Goal: Navigation & Orientation: Find specific page/section

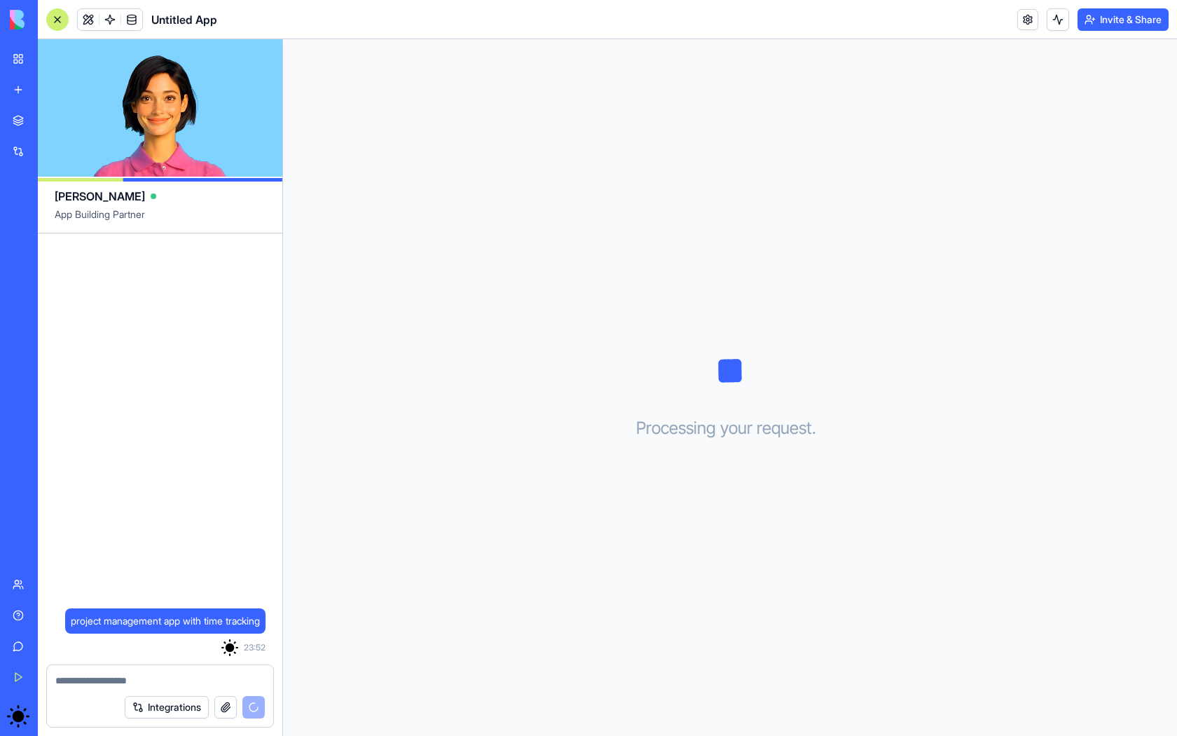
click at [168, 700] on button "Integrations" at bounding box center [167, 707] width 84 height 22
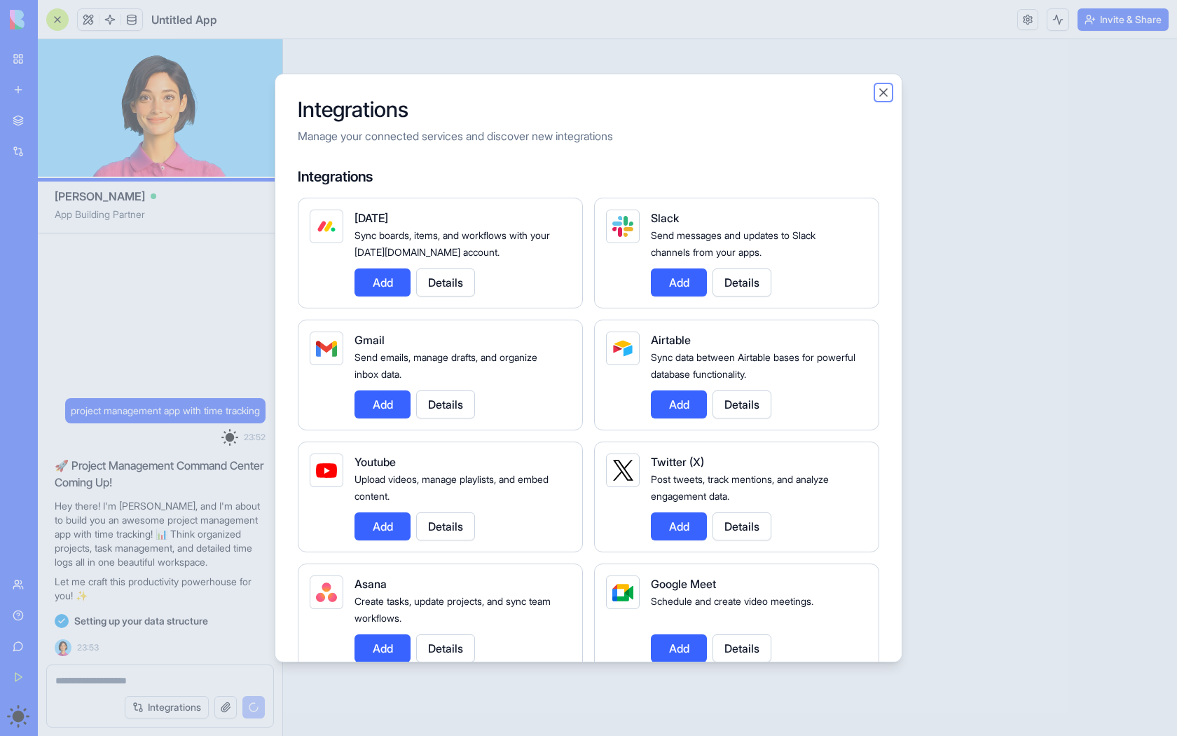
click at [887, 95] on button "Close" at bounding box center [884, 93] width 14 height 14
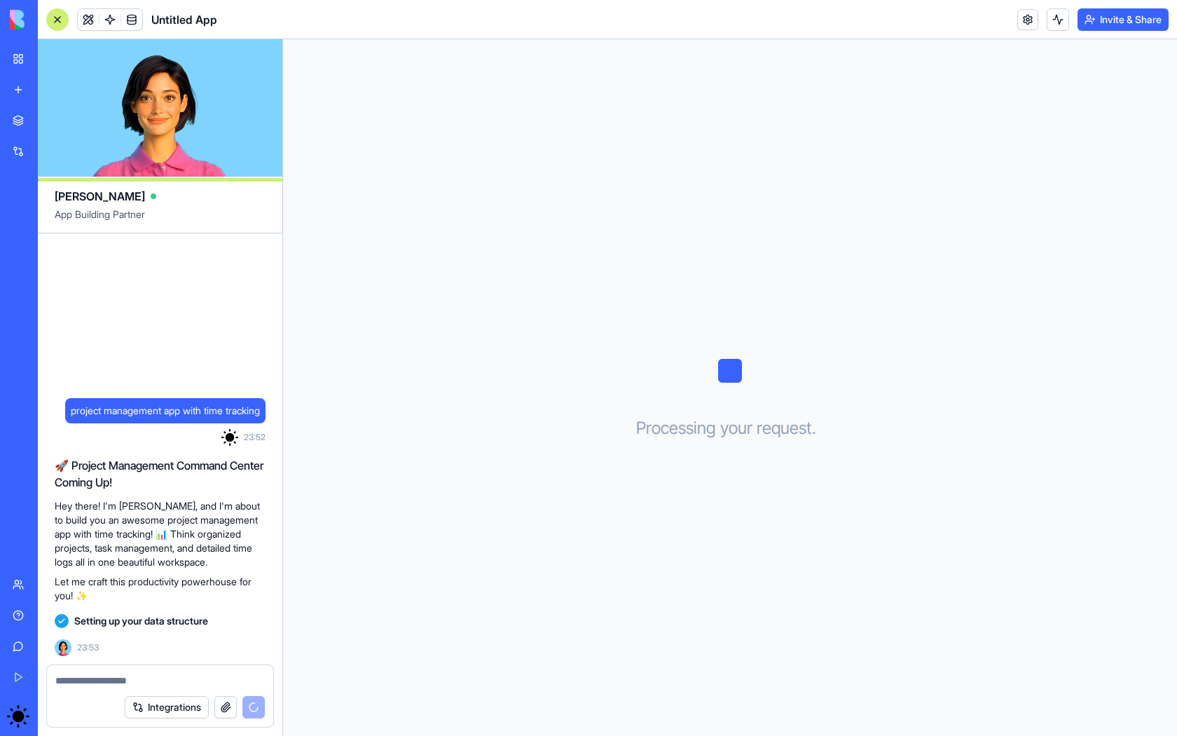
click at [170, 107] on video at bounding box center [160, 107] width 245 height 137
drag, startPoint x: 129, startPoint y: 102, endPoint x: 235, endPoint y: 207, distance: 149.7
click at [234, 207] on div "project management app with time tracking 23:52 🚀 Project Management Command Ce…" at bounding box center [160, 387] width 245 height 697
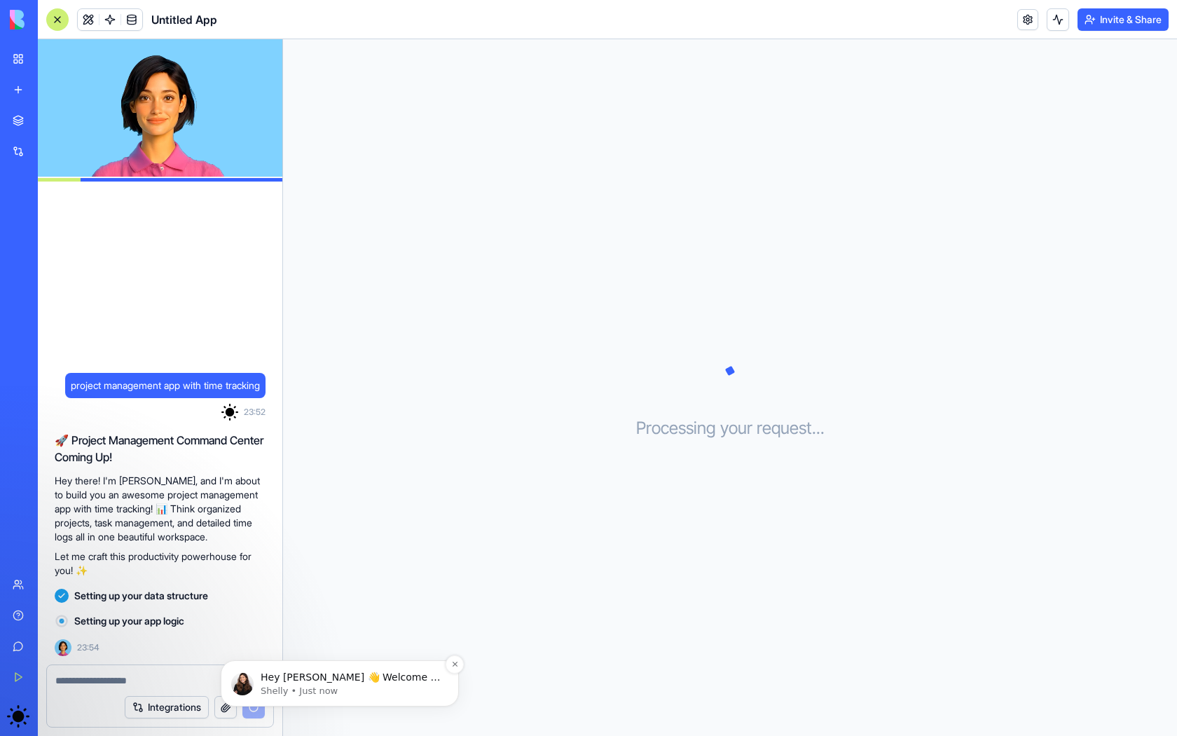
click at [395, 673] on p "Hey [PERSON_NAME] 👋 Welcome to Blocks 🙌 I'm here if you have any questions!" at bounding box center [351, 678] width 181 height 14
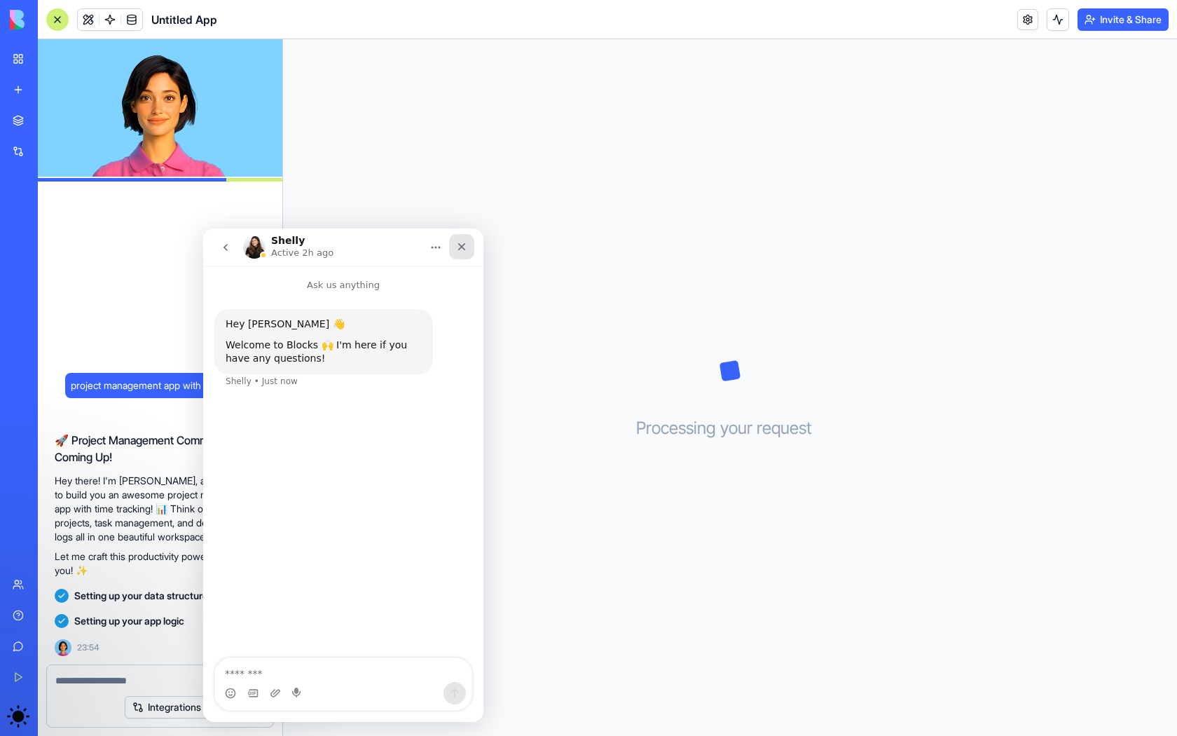
click at [463, 248] on icon "Close" at bounding box center [461, 246] width 11 height 11
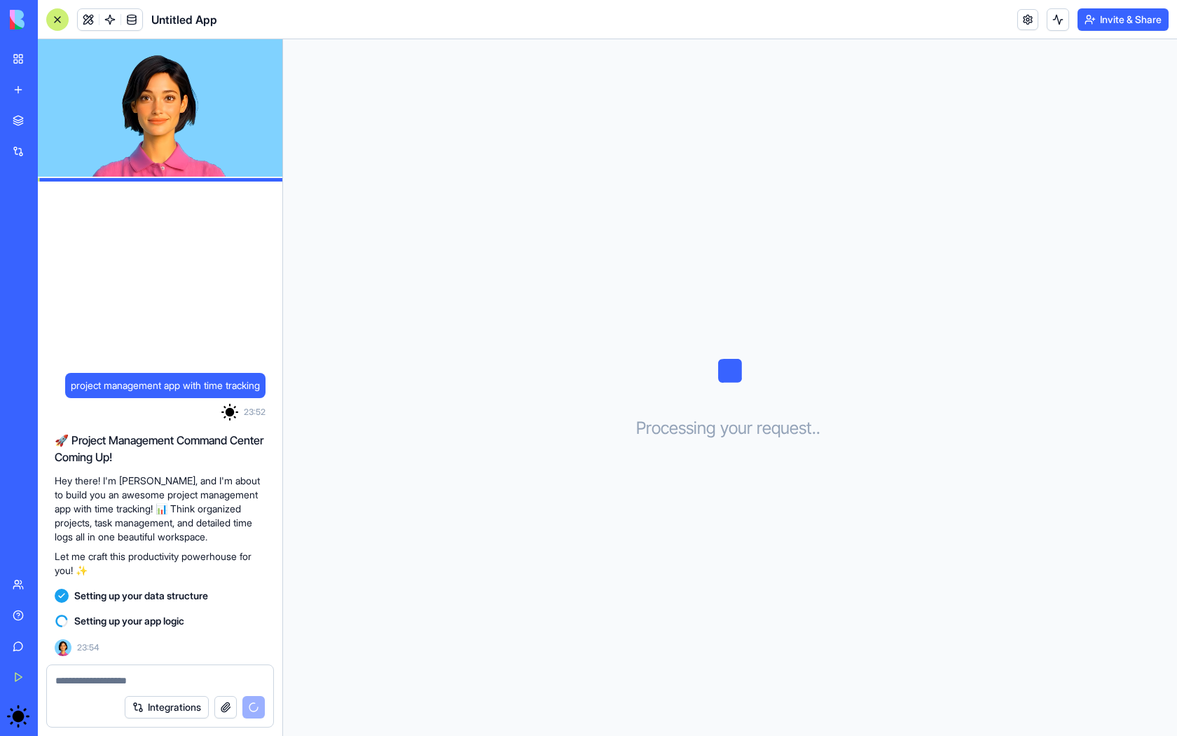
click at [10, 645] on link "Give feedback" at bounding box center [32, 646] width 56 height 28
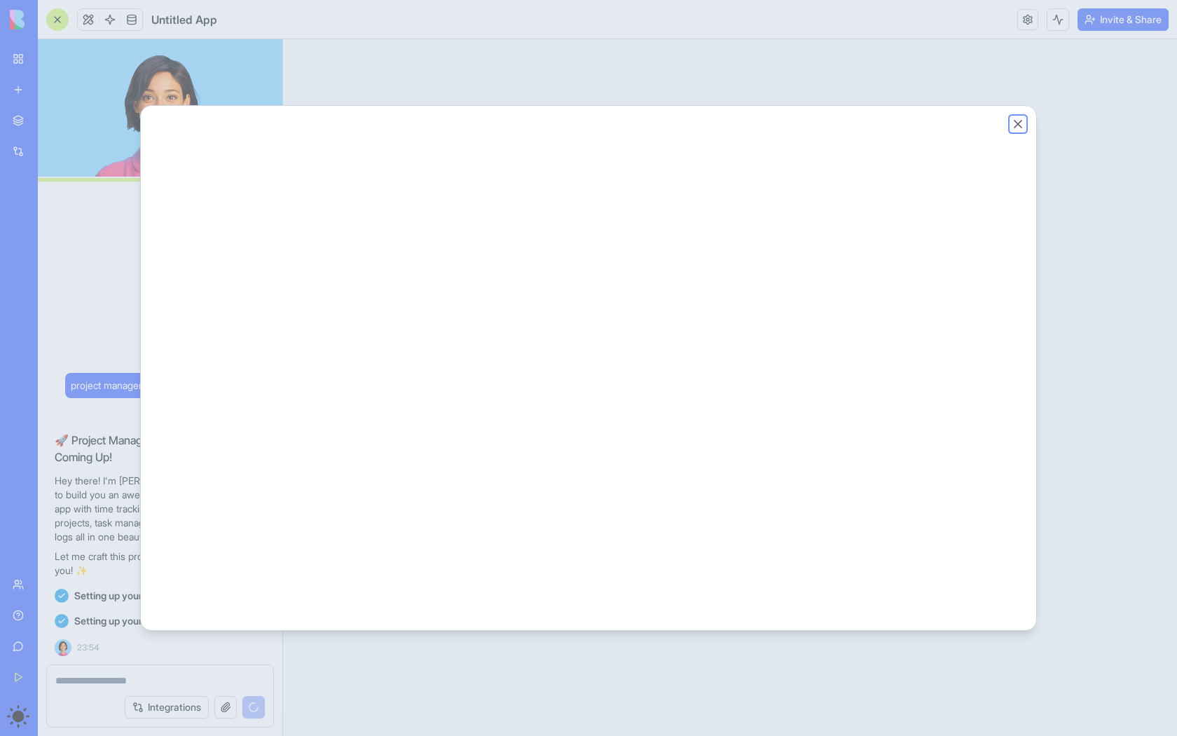
click at [1016, 125] on button "Close" at bounding box center [1018, 124] width 14 height 14
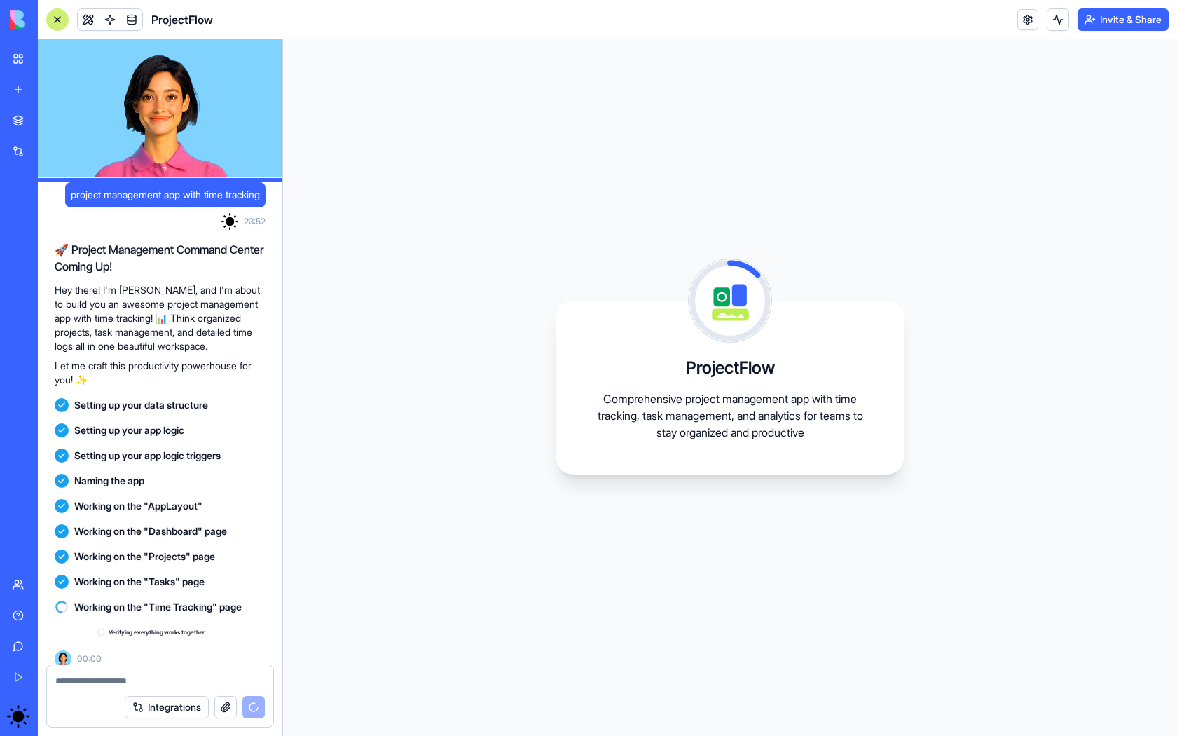
scroll to position [28, 0]
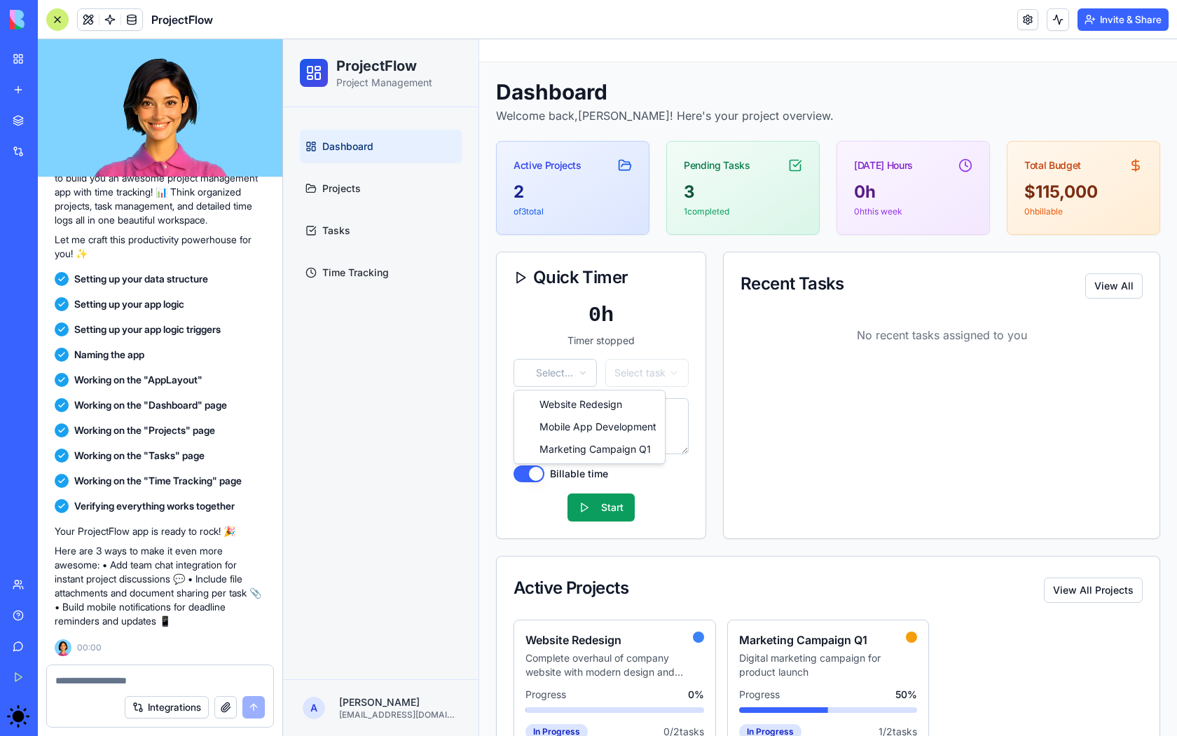
click at [575, 369] on html "ProjectFlow Project Management Dashboard Projects Tasks Time Tracking A [PERSON…" at bounding box center [730, 412] width 894 height 746
click at [532, 331] on html "ProjectFlow Project Management Dashboard Projects Tasks Time Tracking A [PERSON…" at bounding box center [730, 412] width 894 height 746
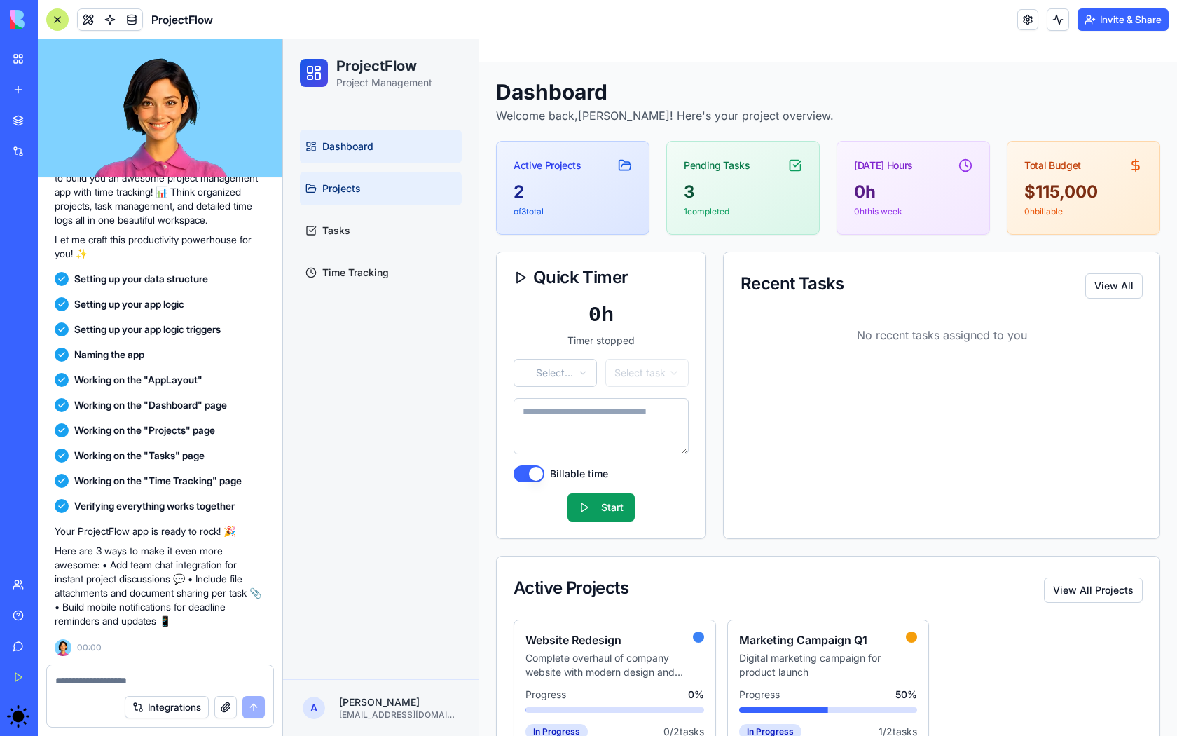
click at [388, 200] on link "Projects" at bounding box center [381, 189] width 162 height 34
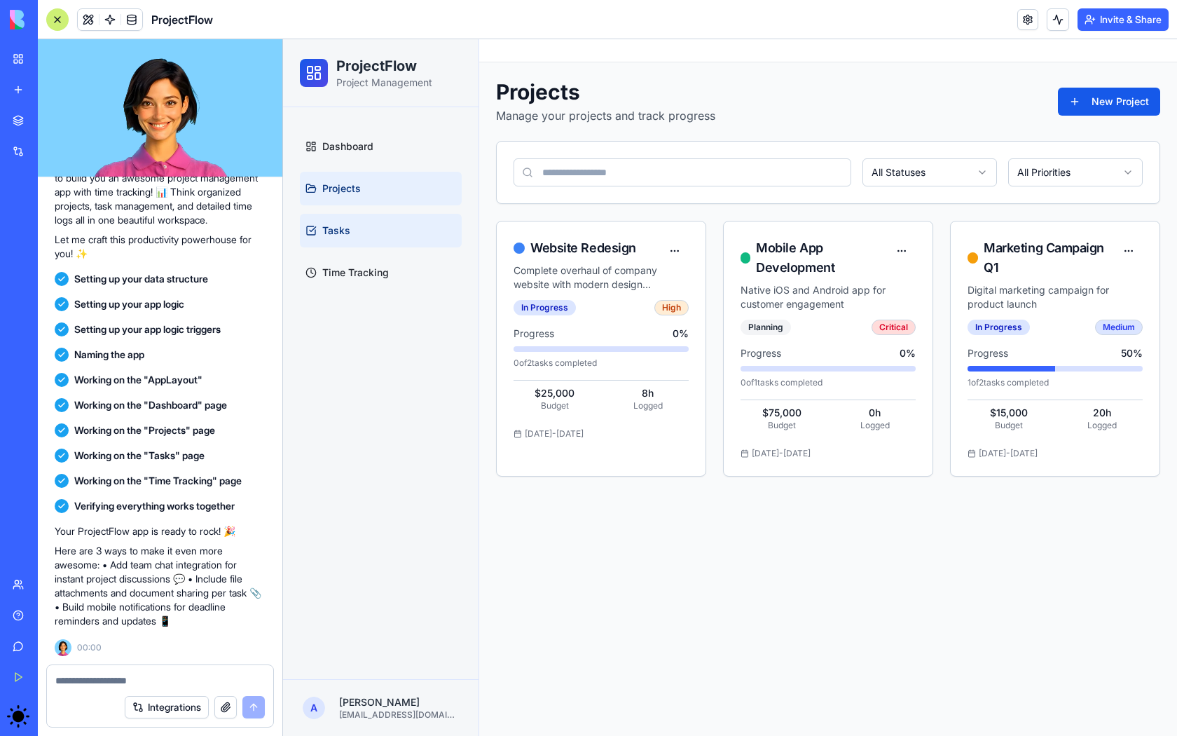
click at [370, 242] on link "Tasks" at bounding box center [381, 231] width 162 height 34
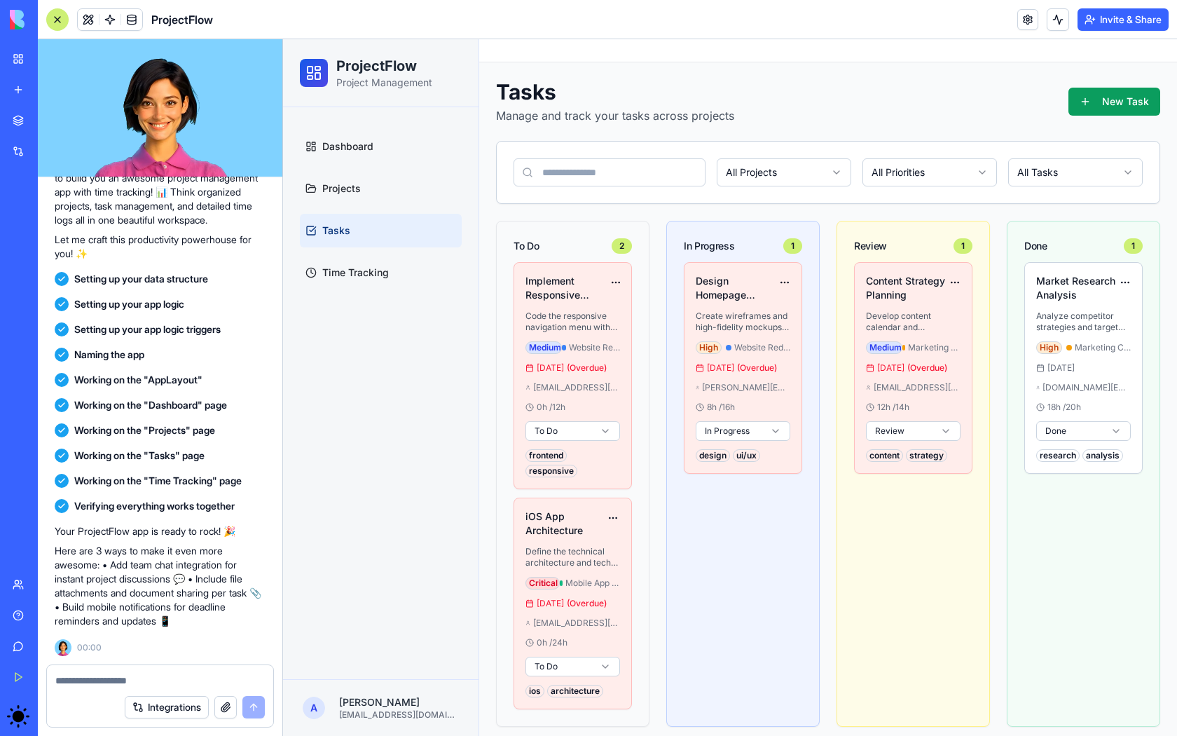
scroll to position [127, 0]
